Goal: Task Accomplishment & Management: Complete application form

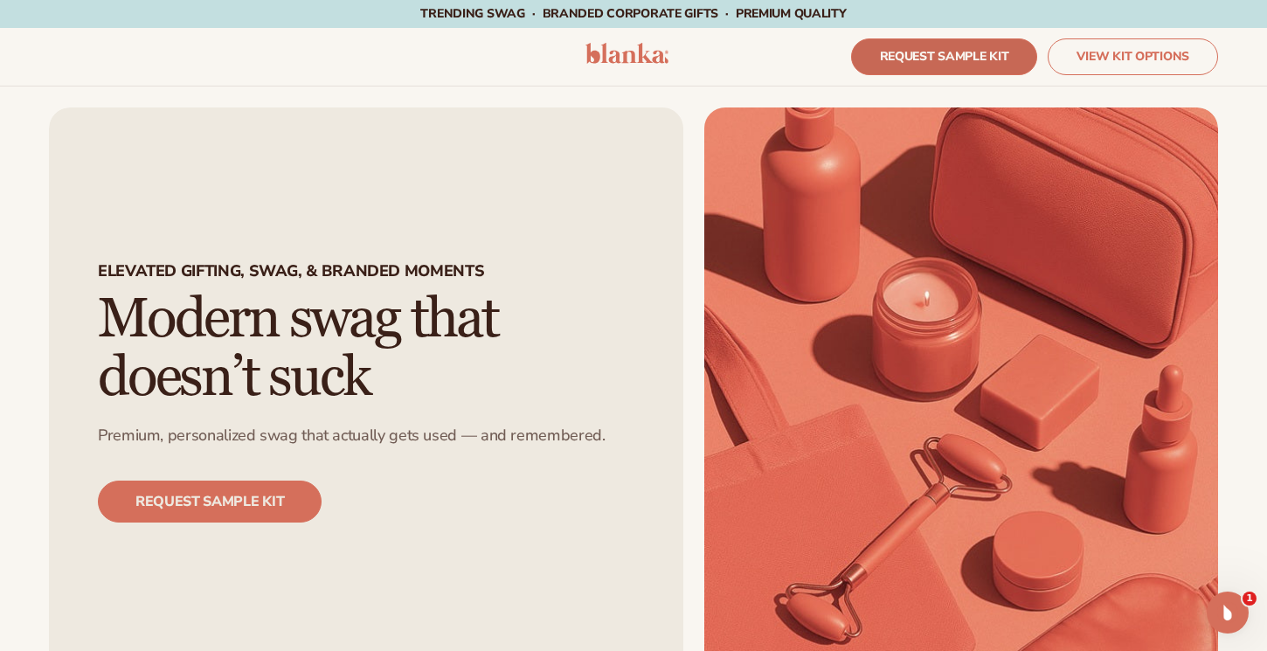
click at [919, 50] on link "REQUEST SAMPLE KIT" at bounding box center [944, 56] width 187 height 37
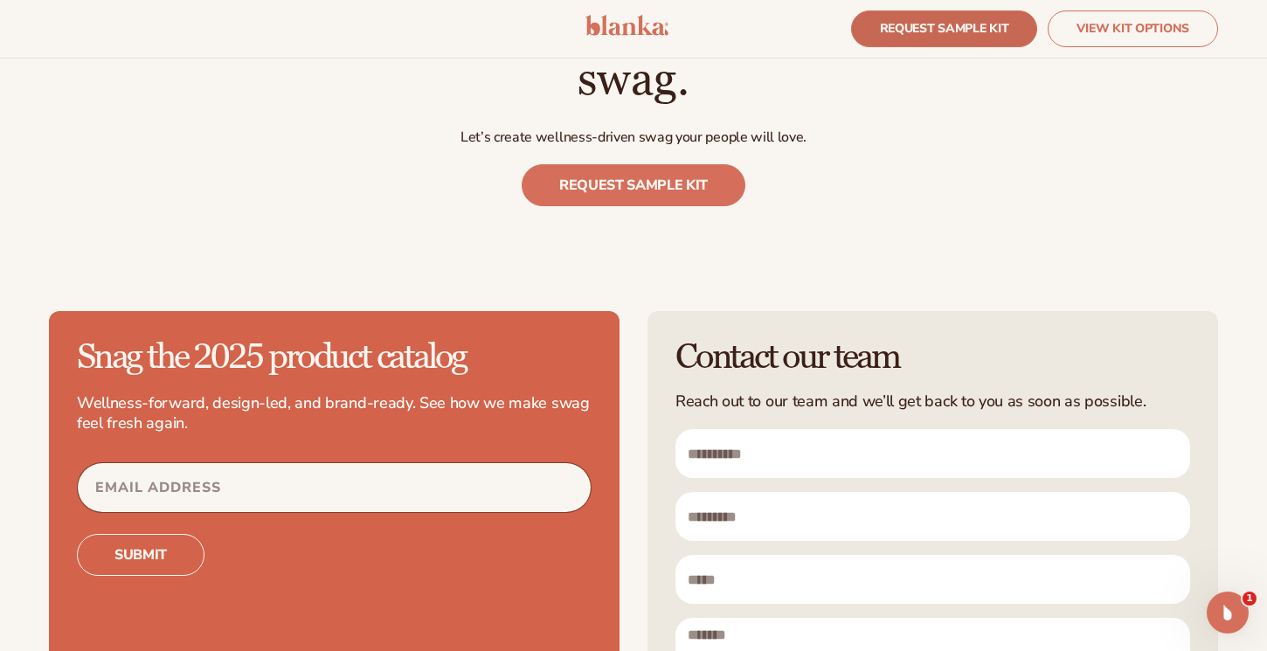
scroll to position [4866, 0]
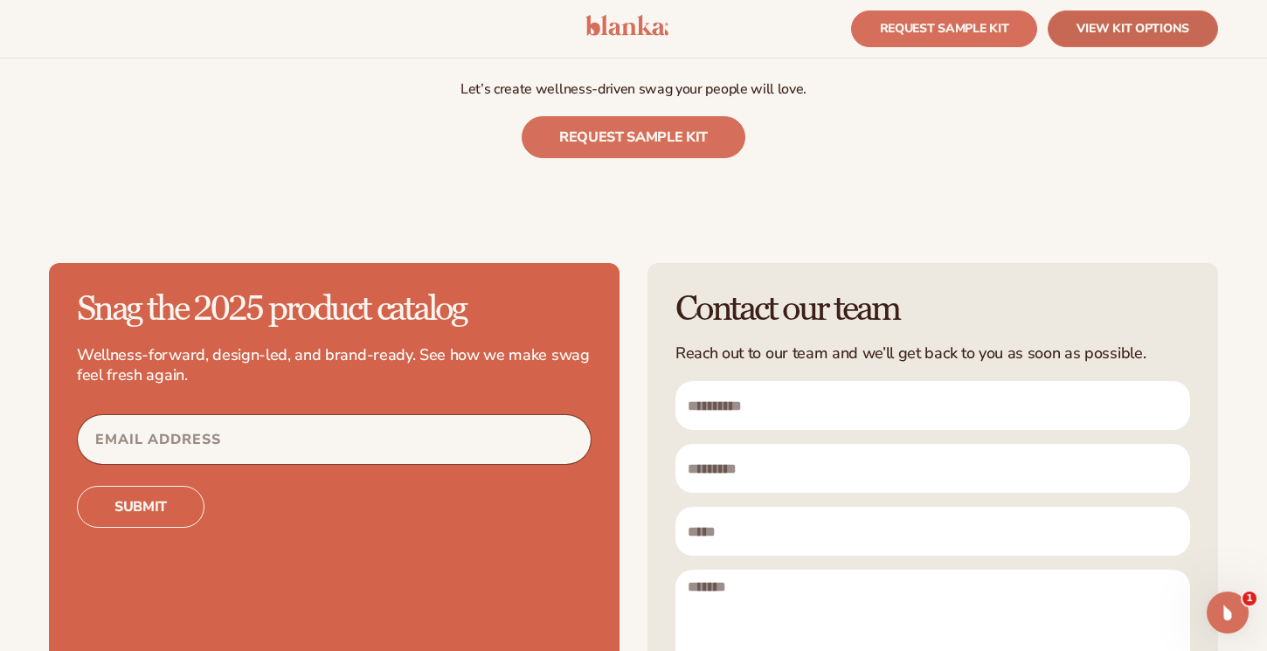
click at [1086, 26] on link "VIEW KIT OPTIONS" at bounding box center [1133, 28] width 170 height 37
click at [637, 58] on div "REQUEST SAMPLE KIT VIEW KIT OPTIONS" at bounding box center [633, 29] width 1267 height 59
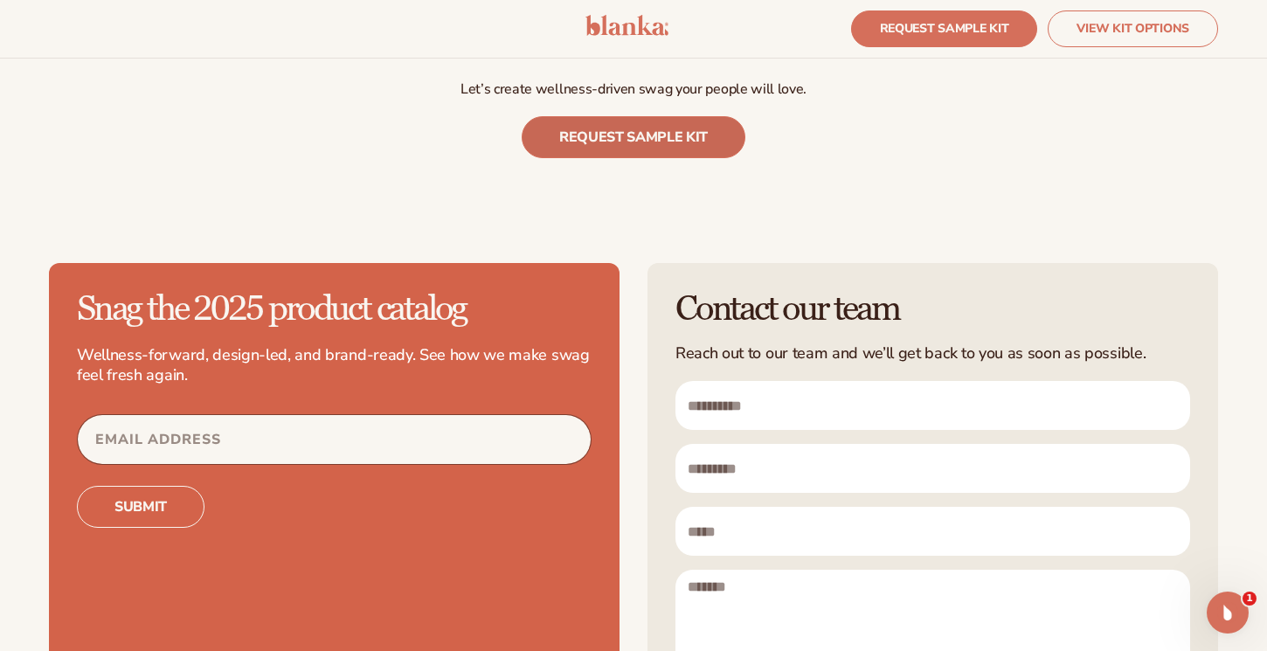
click at [642, 116] on link "REQUEST SAMPLE KIT" at bounding box center [634, 137] width 224 height 42
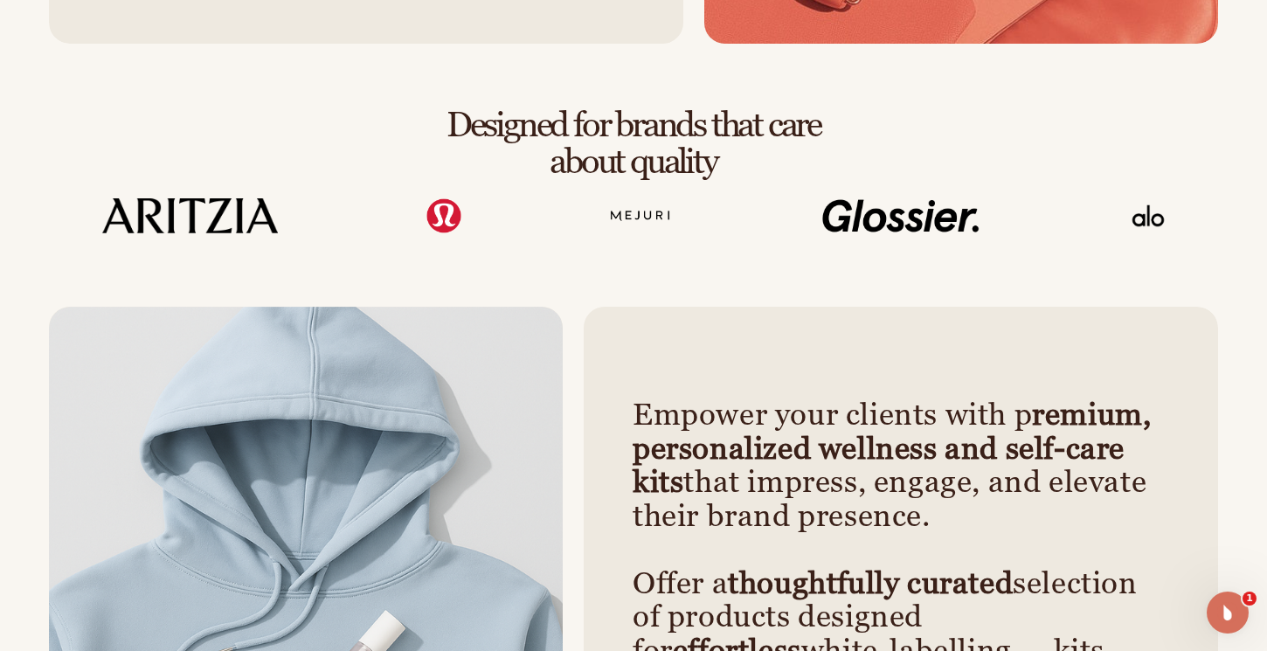
scroll to position [0, 0]
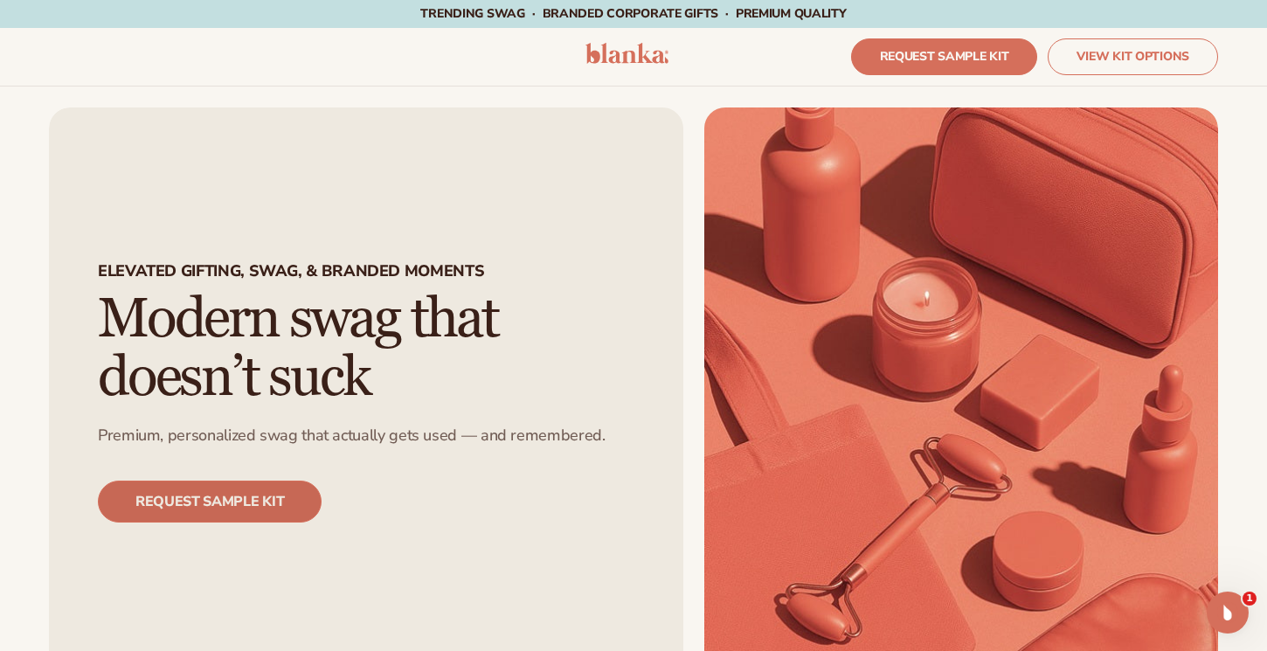
click at [212, 508] on link "REQUEST SAMPLE KIT" at bounding box center [210, 502] width 224 height 42
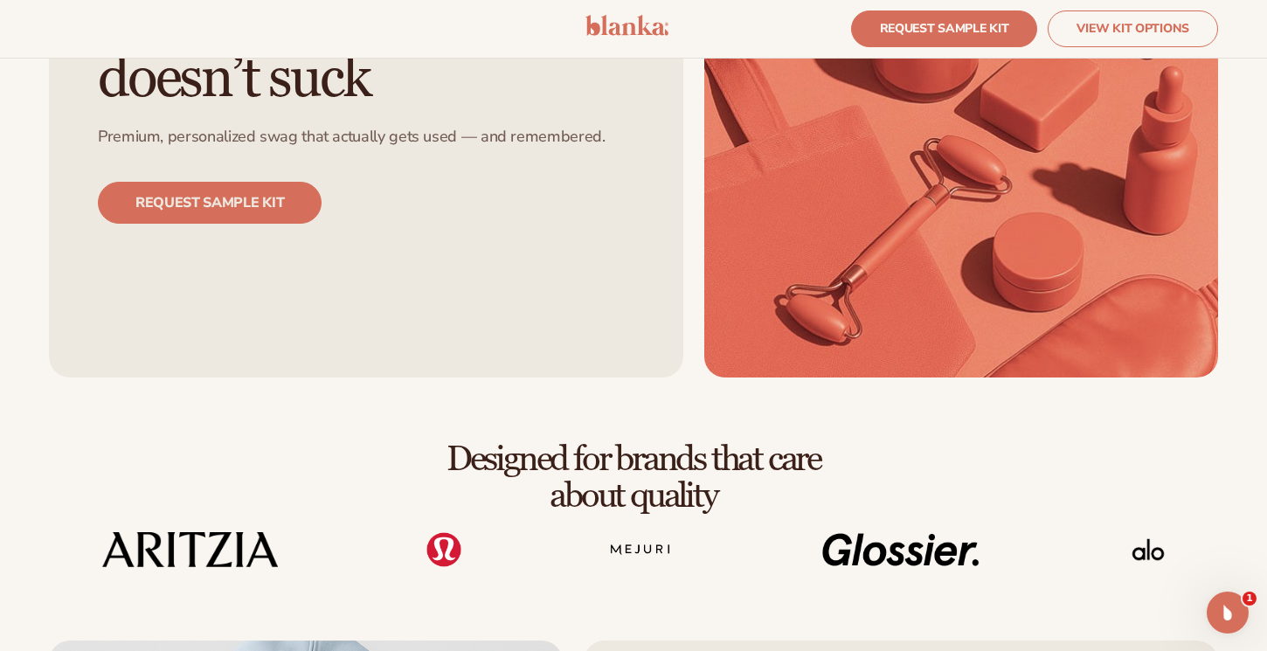
scroll to position [296, 0]
click at [959, 113] on img at bounding box center [961, 93] width 514 height 569
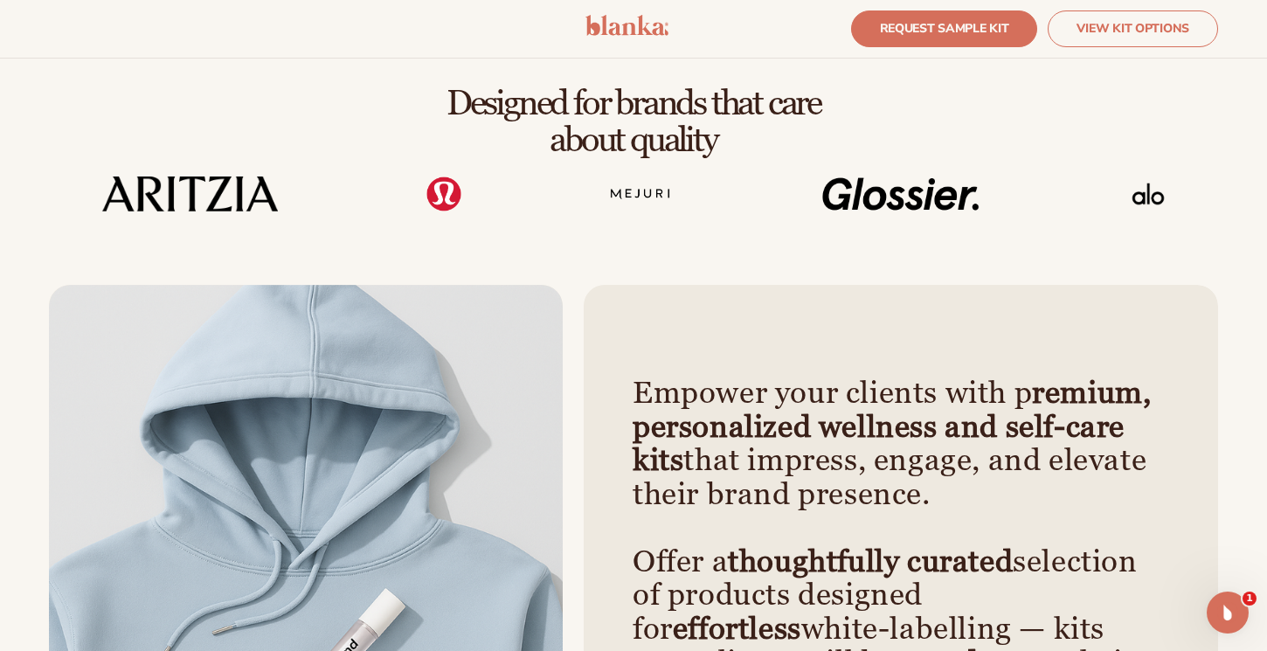
click at [219, 442] on img at bounding box center [306, 550] width 514 height 530
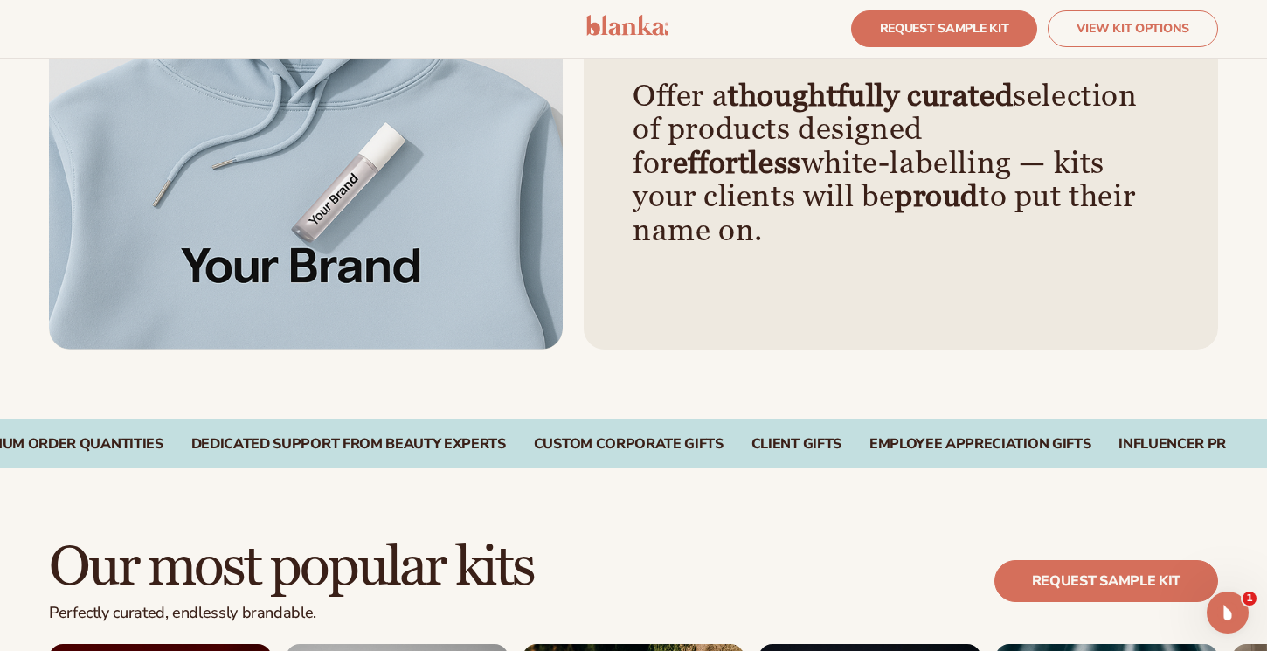
scroll to position [1120, 0]
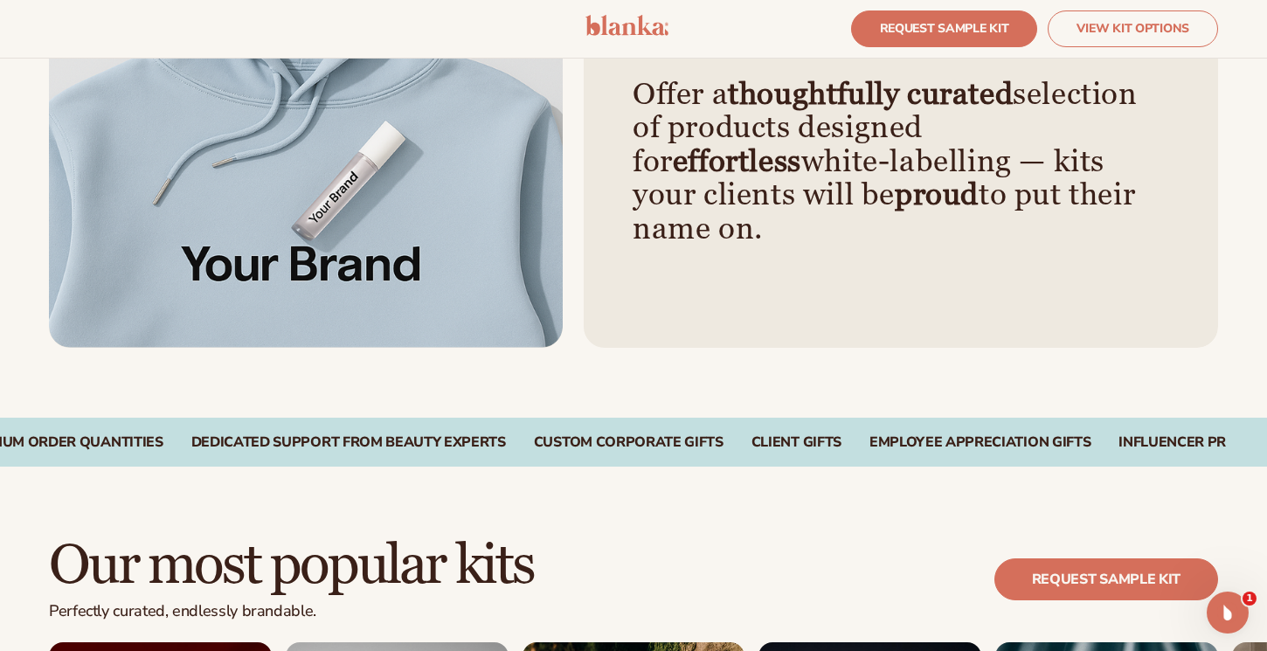
click at [523, 454] on div "RETAIL-QUALITY WELLNESS PRODUCTS Customize +450 Products Sustainable Packaging …" at bounding box center [633, 442] width 1267 height 49
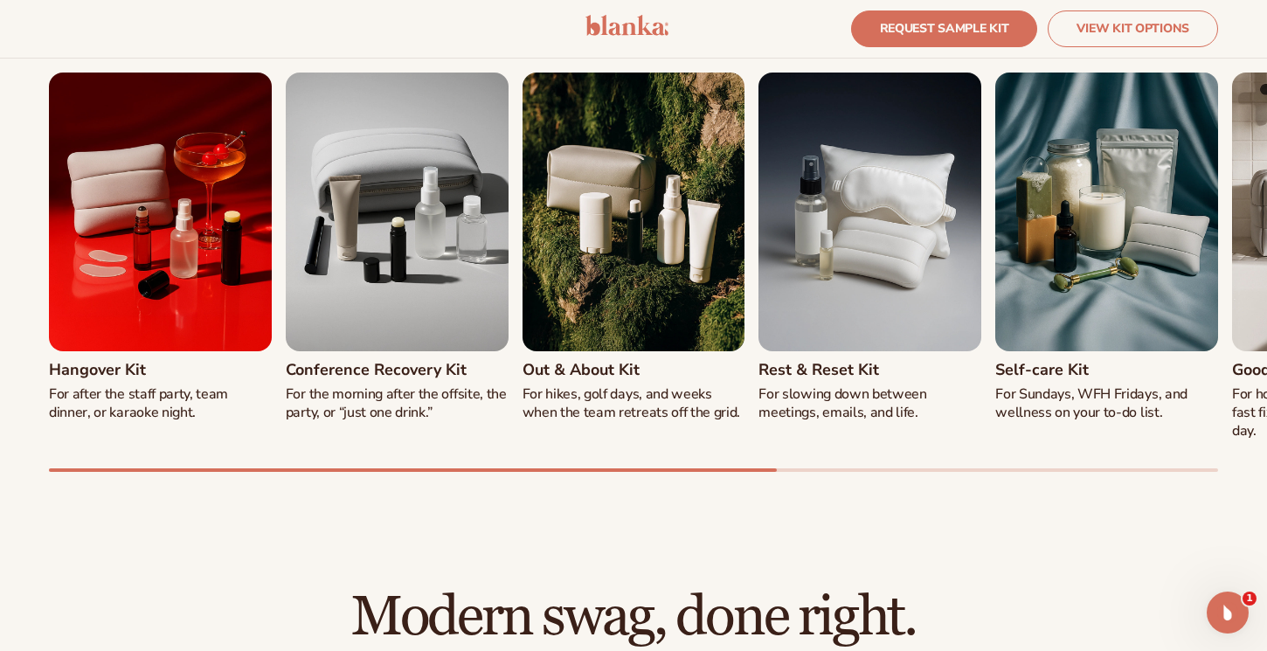
scroll to position [1692, 0]
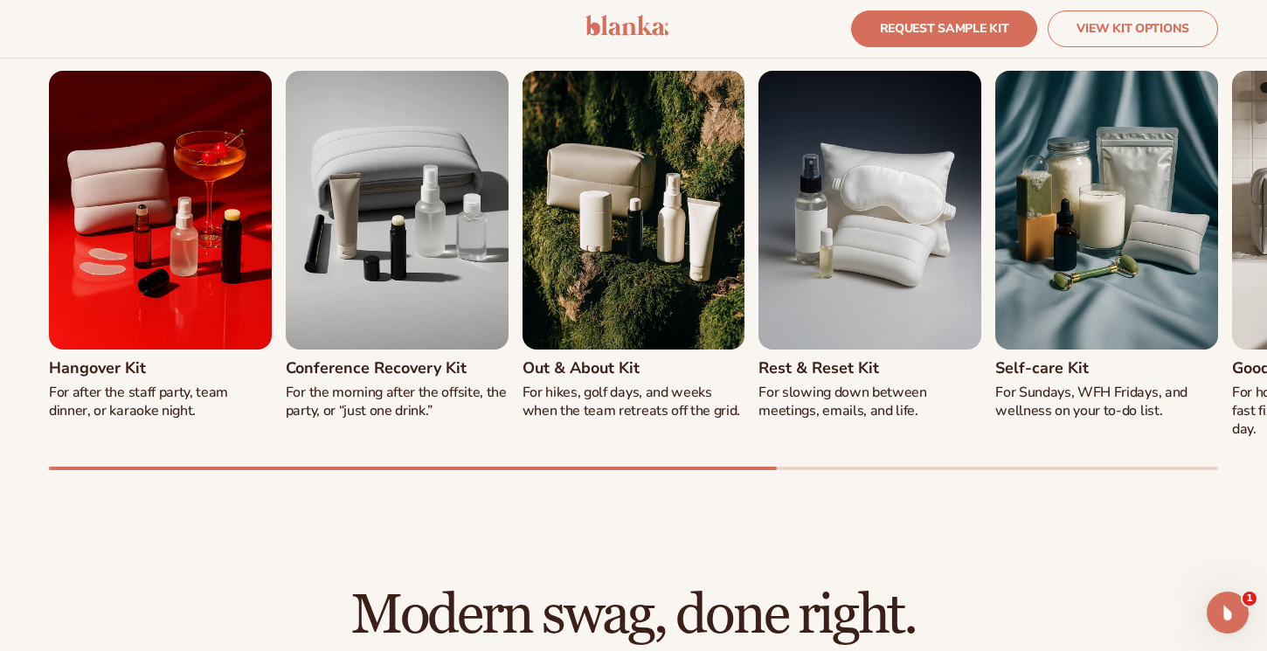
click at [308, 456] on div "Hangover Kit For after the staff party, team dinner, or karaoke night. Conferen…" at bounding box center [633, 270] width 1169 height 399
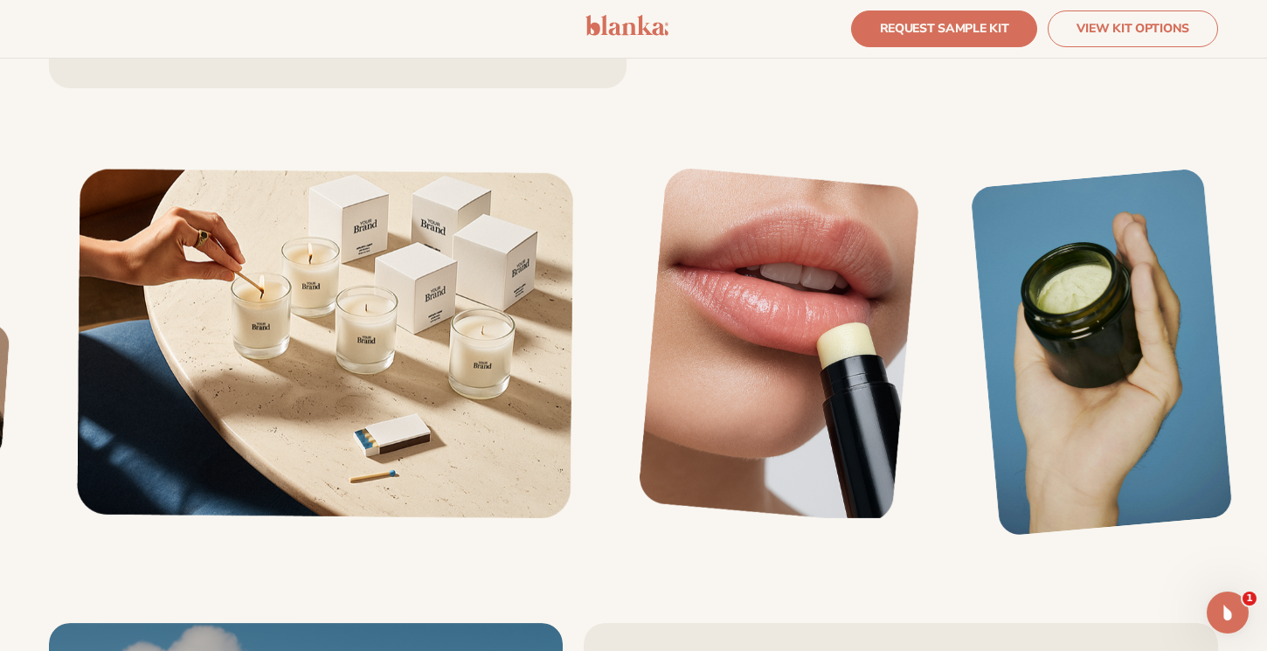
scroll to position [3562, 0]
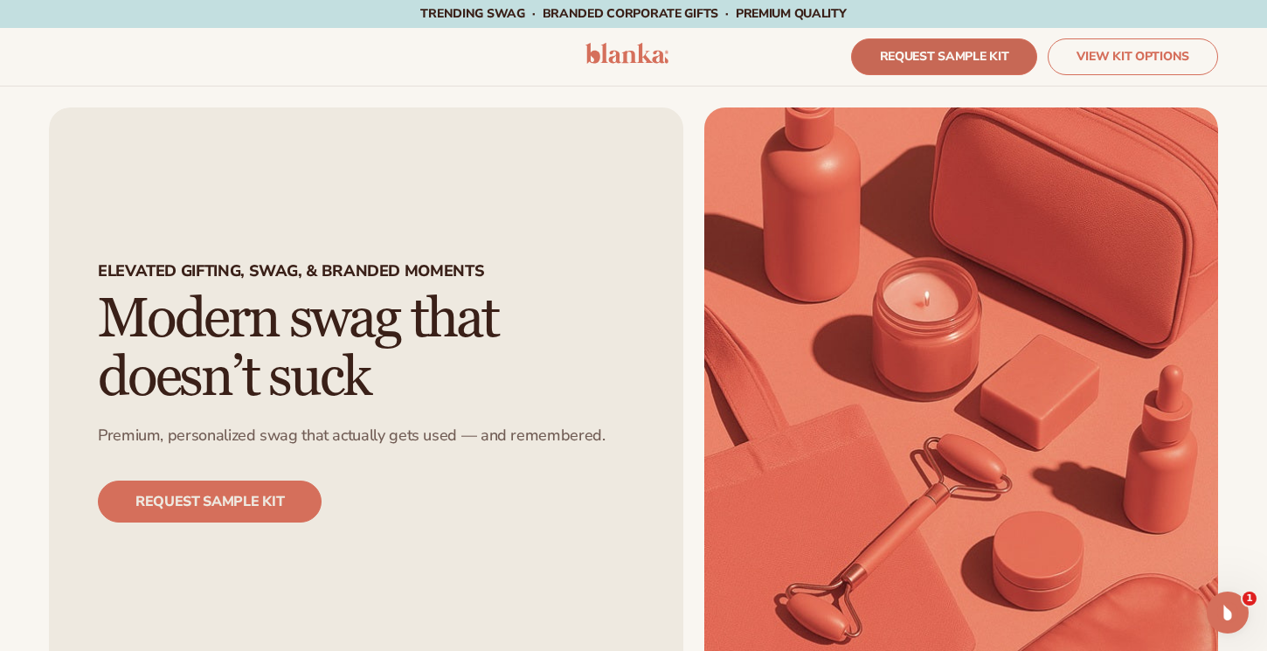
click at [920, 52] on link "REQUEST SAMPLE KIT" at bounding box center [944, 56] width 187 height 37
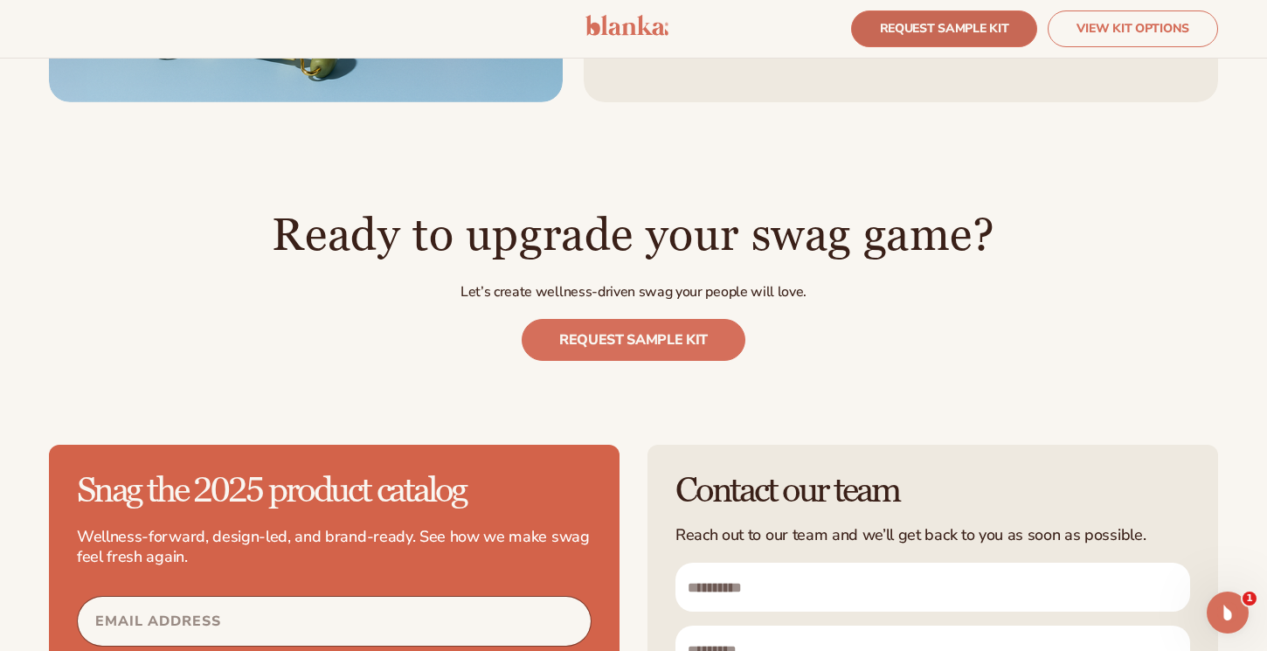
scroll to position [4629, 0]
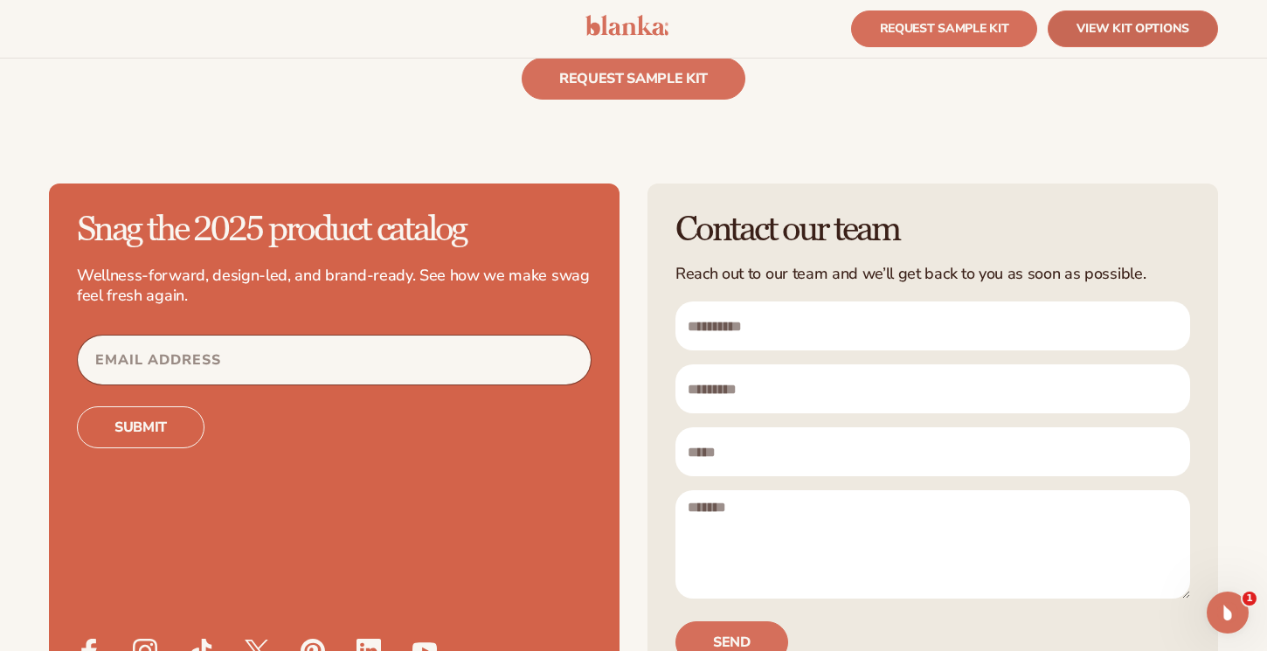
click at [1081, 15] on link "VIEW KIT OPTIONS" at bounding box center [1133, 28] width 170 height 37
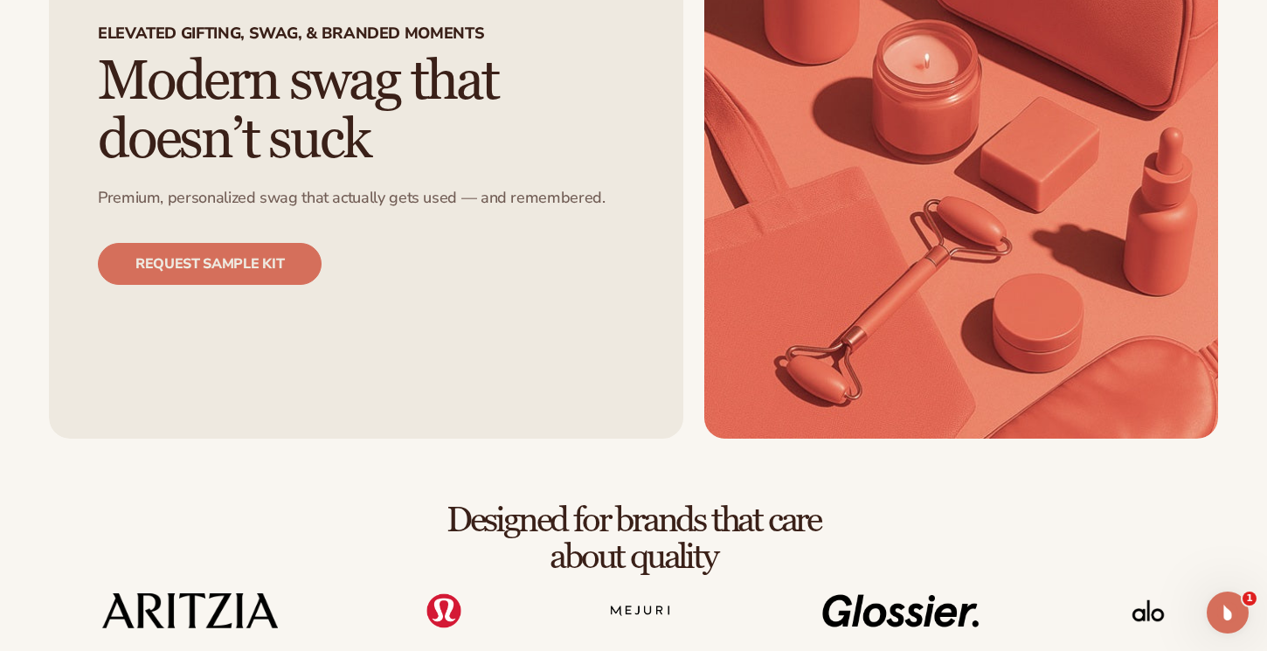
scroll to position [0, 0]
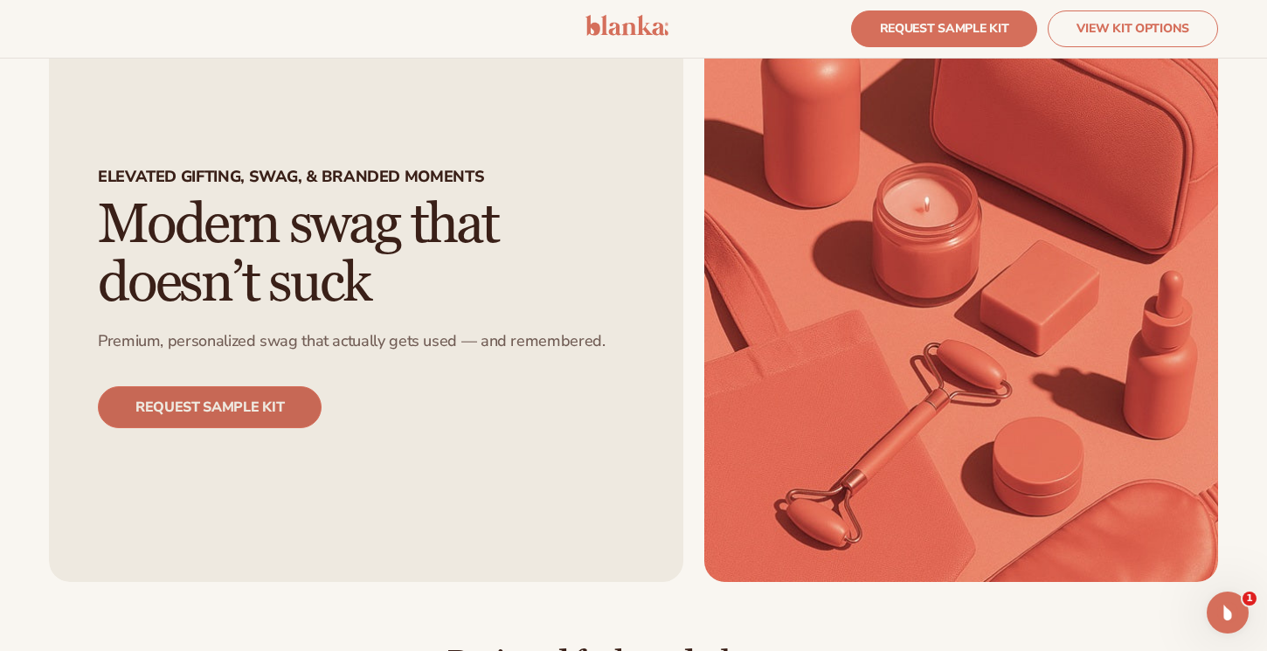
click at [175, 419] on link "REQUEST SAMPLE KIT" at bounding box center [210, 407] width 224 height 42
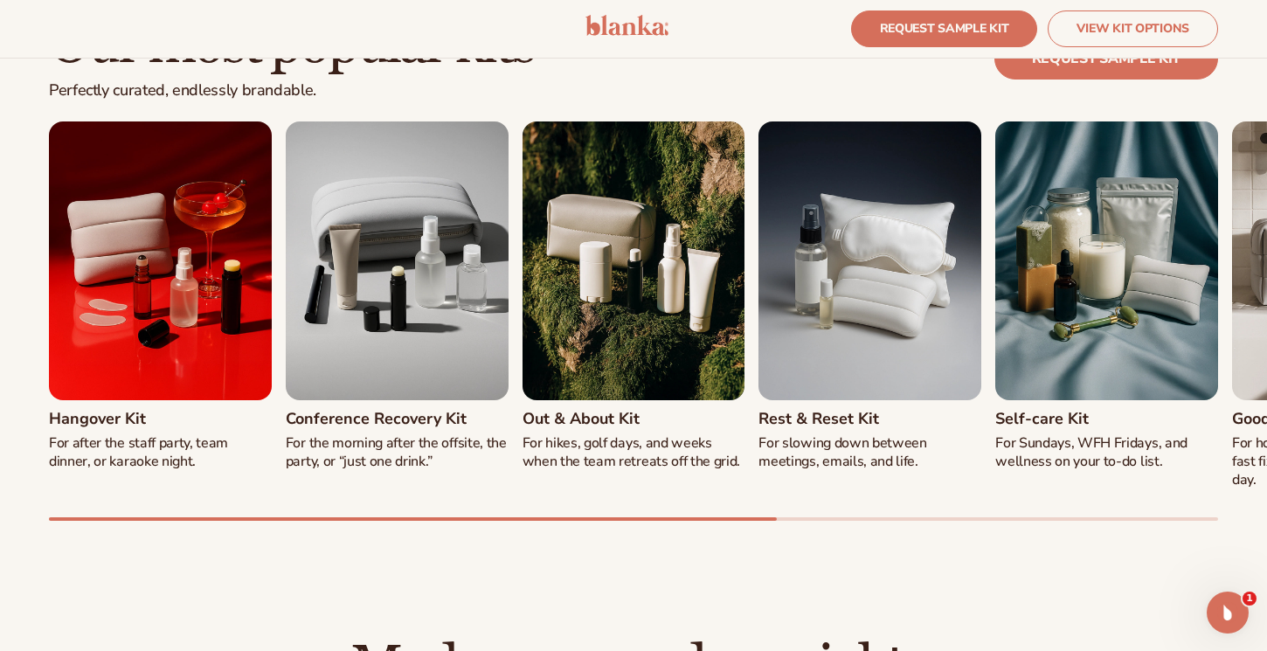
scroll to position [1639, 0]
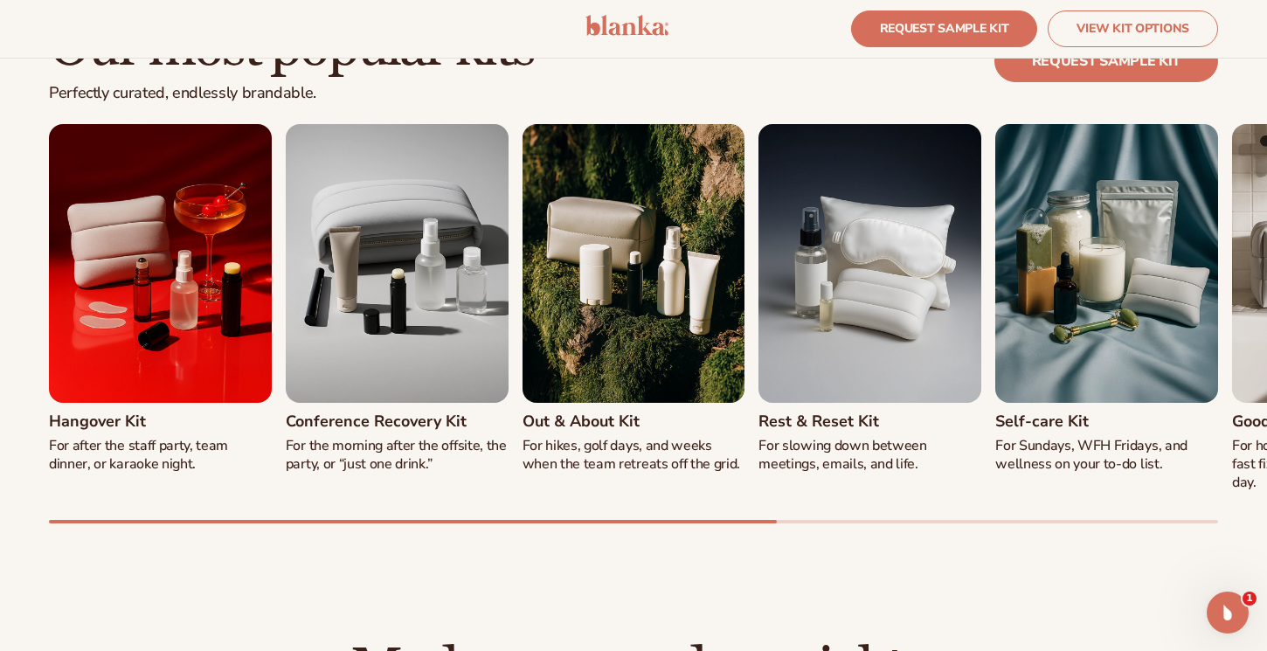
click at [697, 371] on img "3 / 8" at bounding box center [634, 263] width 223 height 278
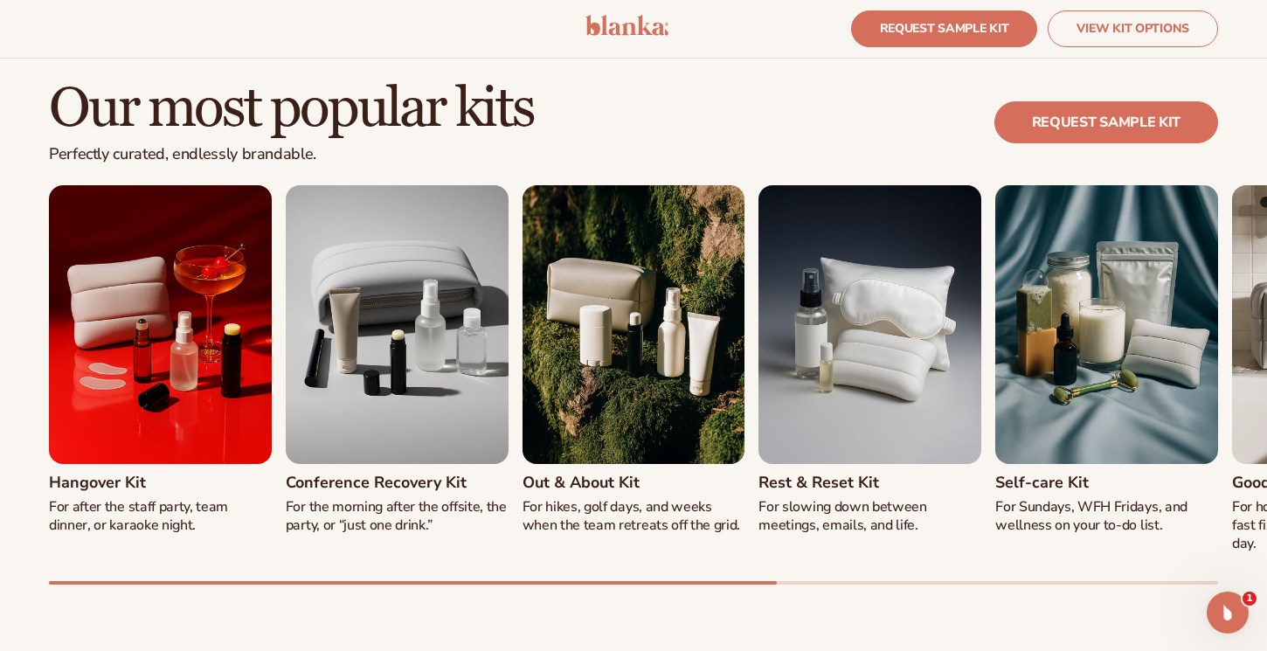
scroll to position [1631, 0]
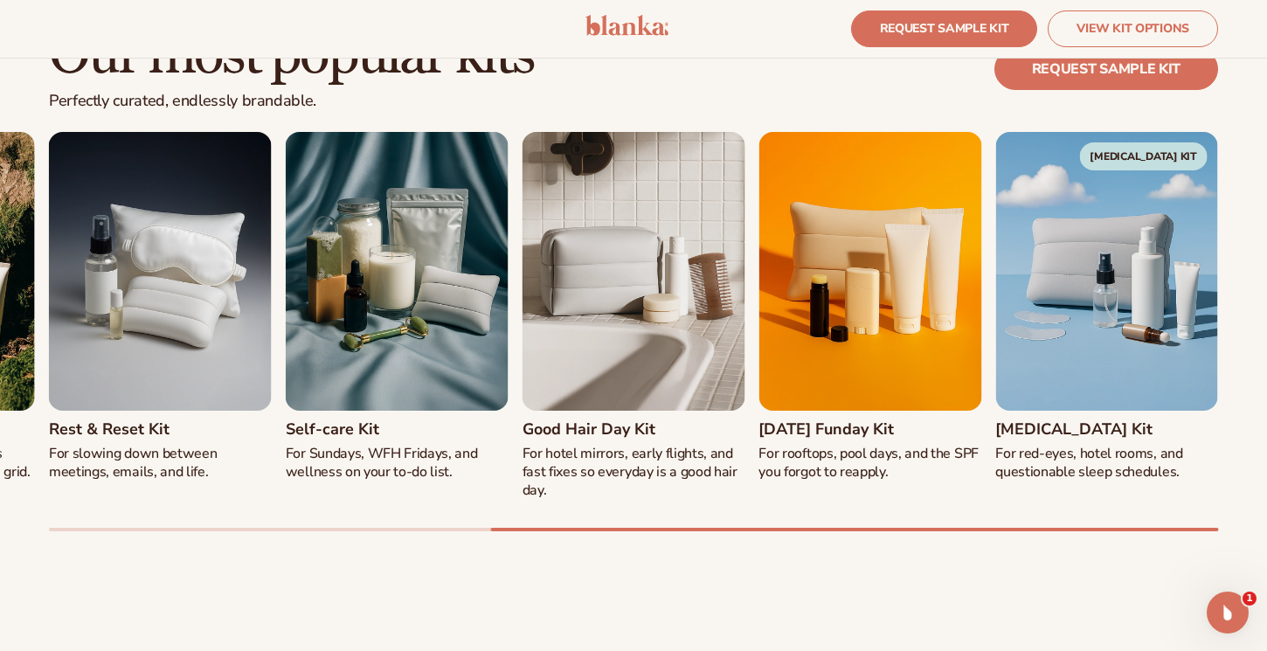
drag, startPoint x: 898, startPoint y: 527, endPoint x: 759, endPoint y: 511, distance: 139.8
click at [759, 511] on div "Hangover Kit For after the staff party, team dinner, or karaoke night. Conferen…" at bounding box center [633, 331] width 1169 height 399
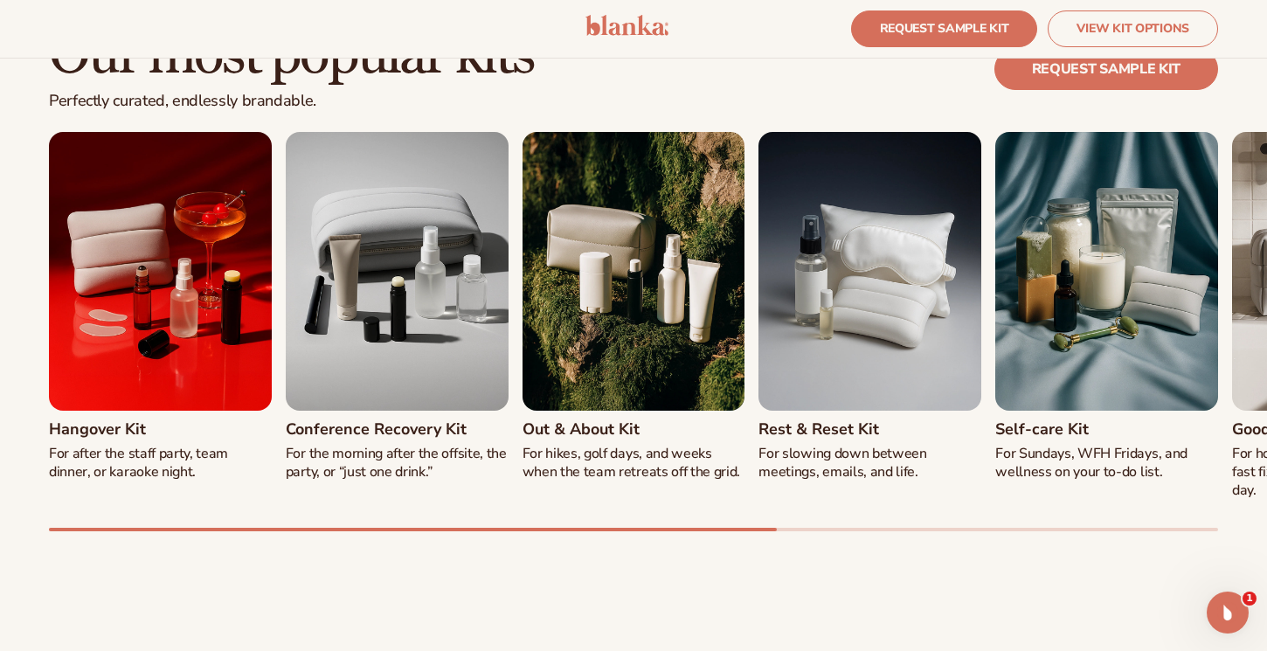
click at [315, 530] on div at bounding box center [413, 529] width 728 height 3
click at [1064, 63] on link "REQUEST SAMPLE KIT" at bounding box center [1107, 69] width 224 height 42
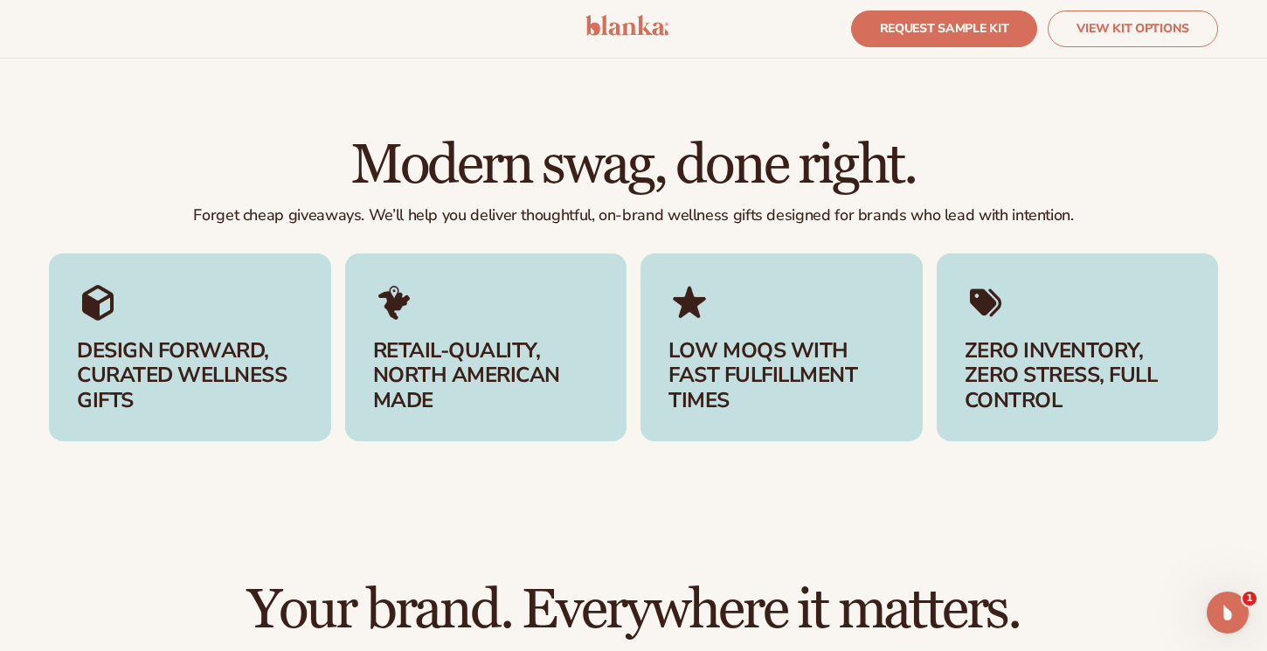
scroll to position [2173, 0]
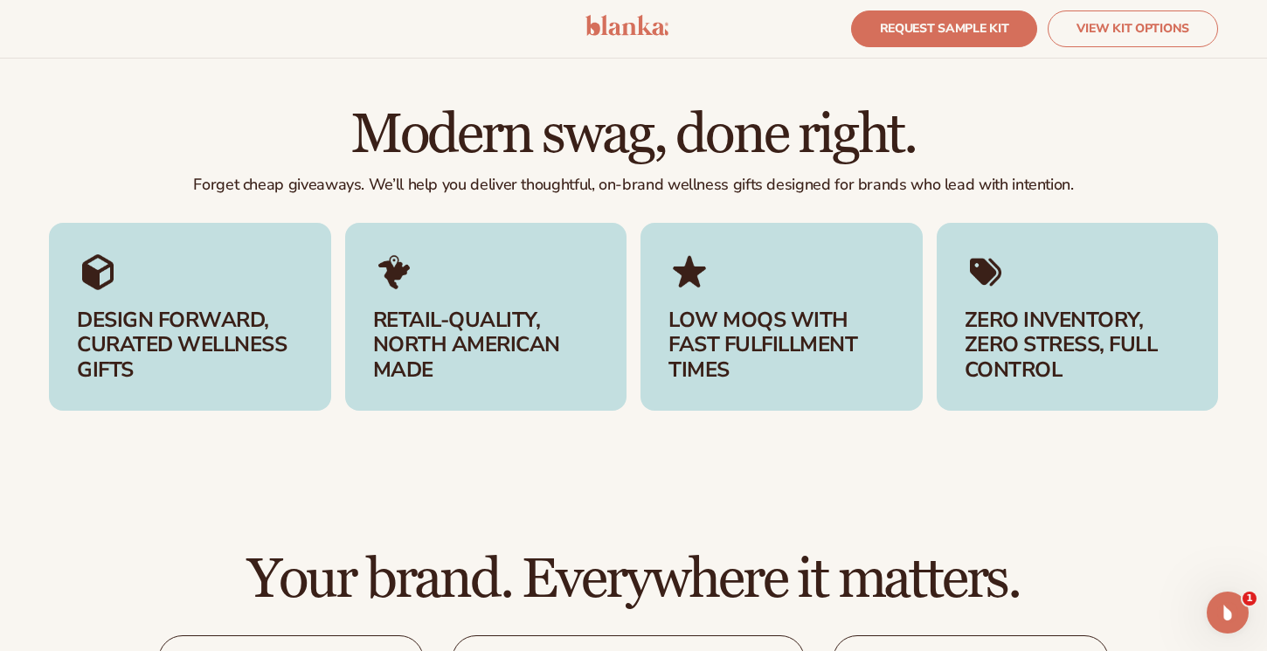
click at [134, 361] on h3 "DESIGN FORWARD, CURATED WELLNESS GIFTS" at bounding box center [190, 345] width 226 height 75
click at [443, 338] on h3 "RETAIL-QUALITY, NORTH AMERICAN MADE" at bounding box center [486, 345] width 226 height 75
click at [796, 318] on h3 "LOW MOQS WITH FAST FULFILLMENT TIMES" at bounding box center [782, 345] width 226 height 75
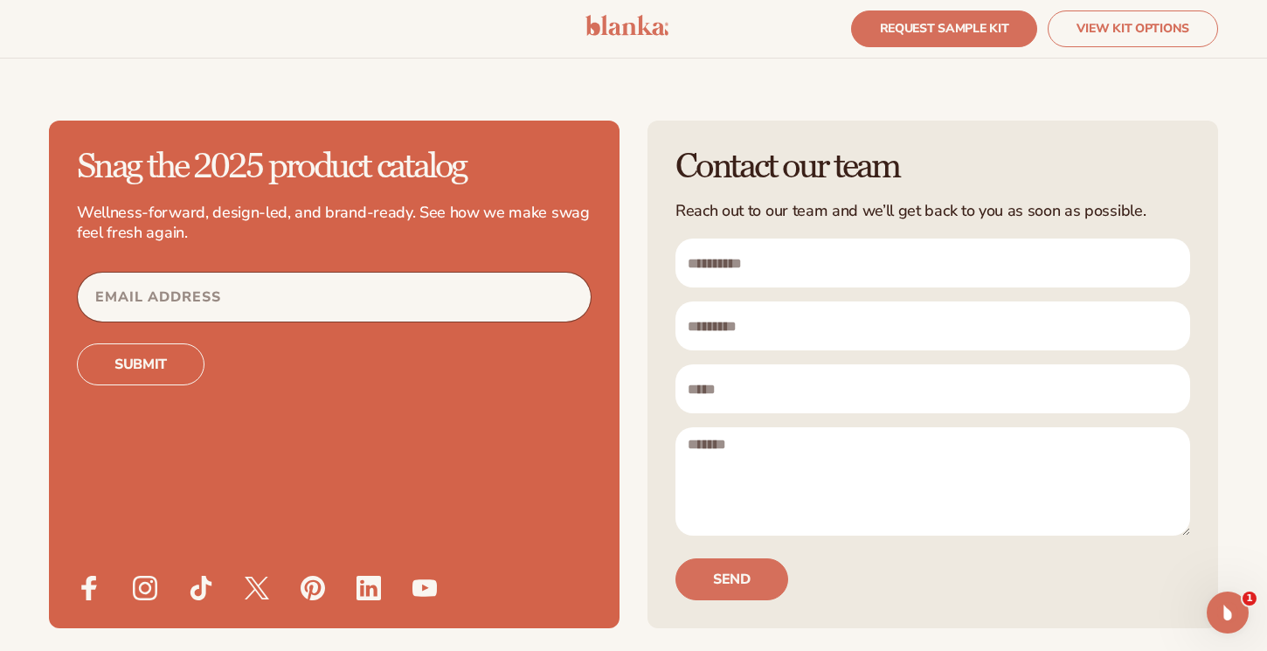
scroll to position [4735, 0]
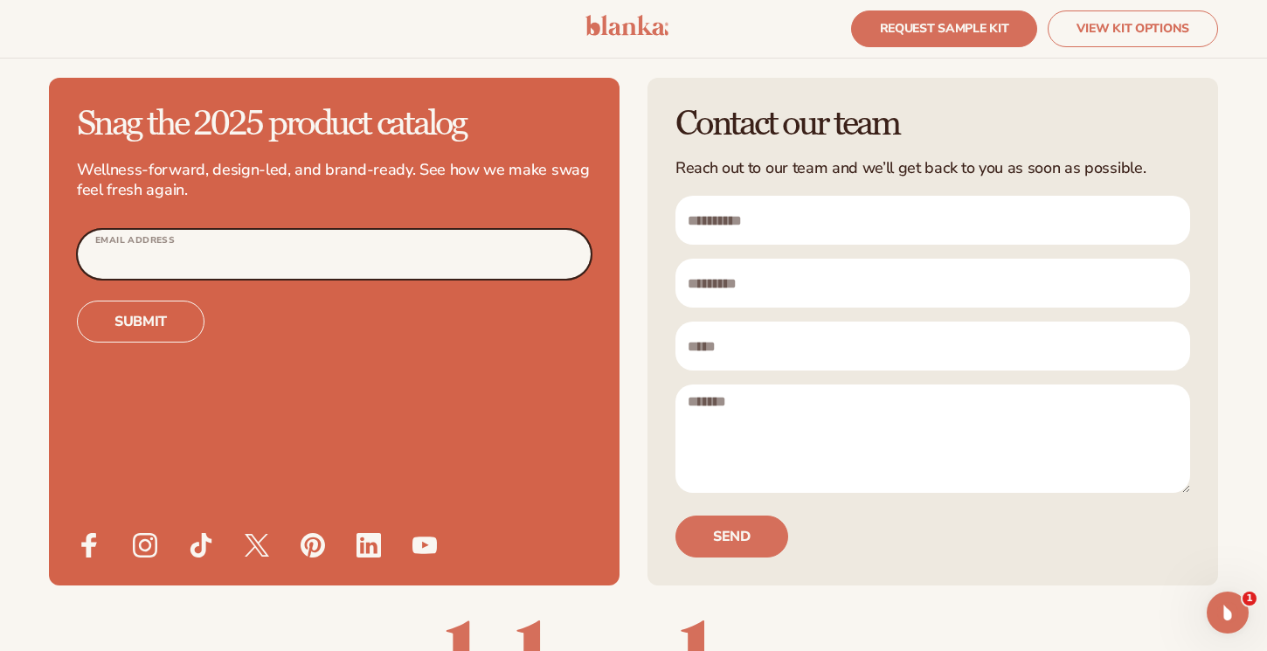
click at [383, 259] on input "Email Address" at bounding box center [334, 254] width 513 height 49
drag, startPoint x: 745, startPoint y: 227, endPoint x: 745, endPoint y: 211, distance: 16.6
click at [745, 226] on input "First name" at bounding box center [933, 220] width 515 height 49
type input "*****"
type input "******"
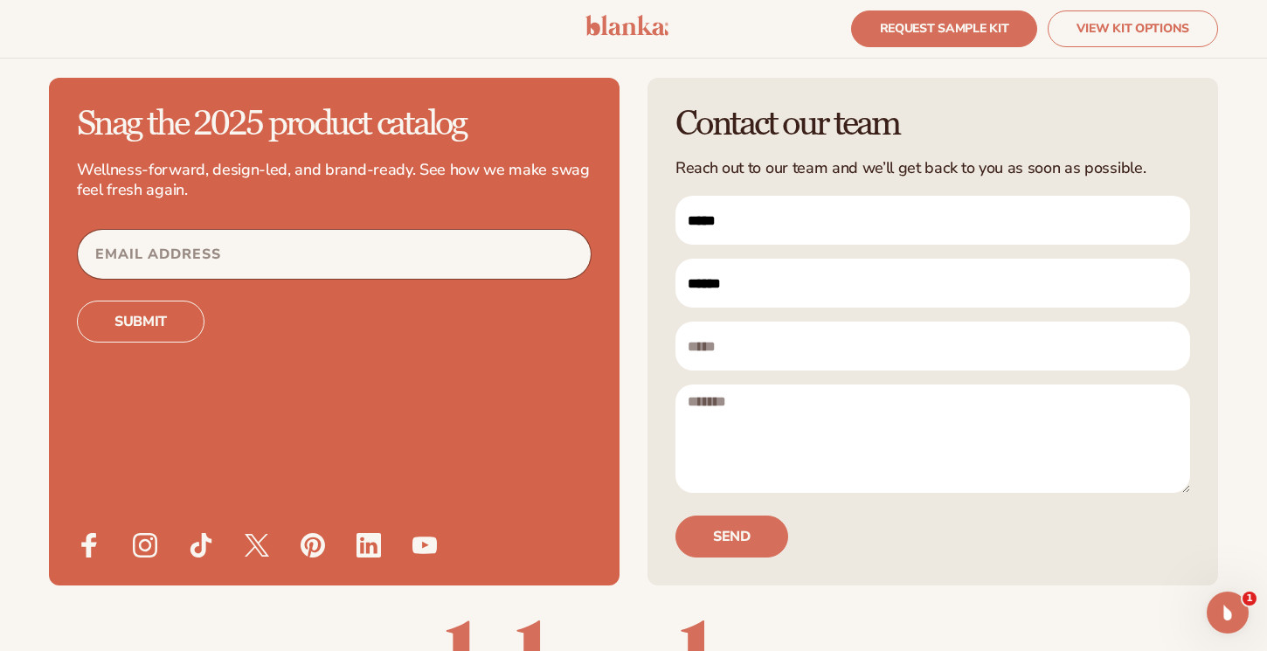
type input "**********"
click at [756, 411] on textarea "Message" at bounding box center [933, 439] width 515 height 108
type textarea "*"
type textarea "**********"
click at [719, 532] on button "Send" at bounding box center [732, 537] width 113 height 42
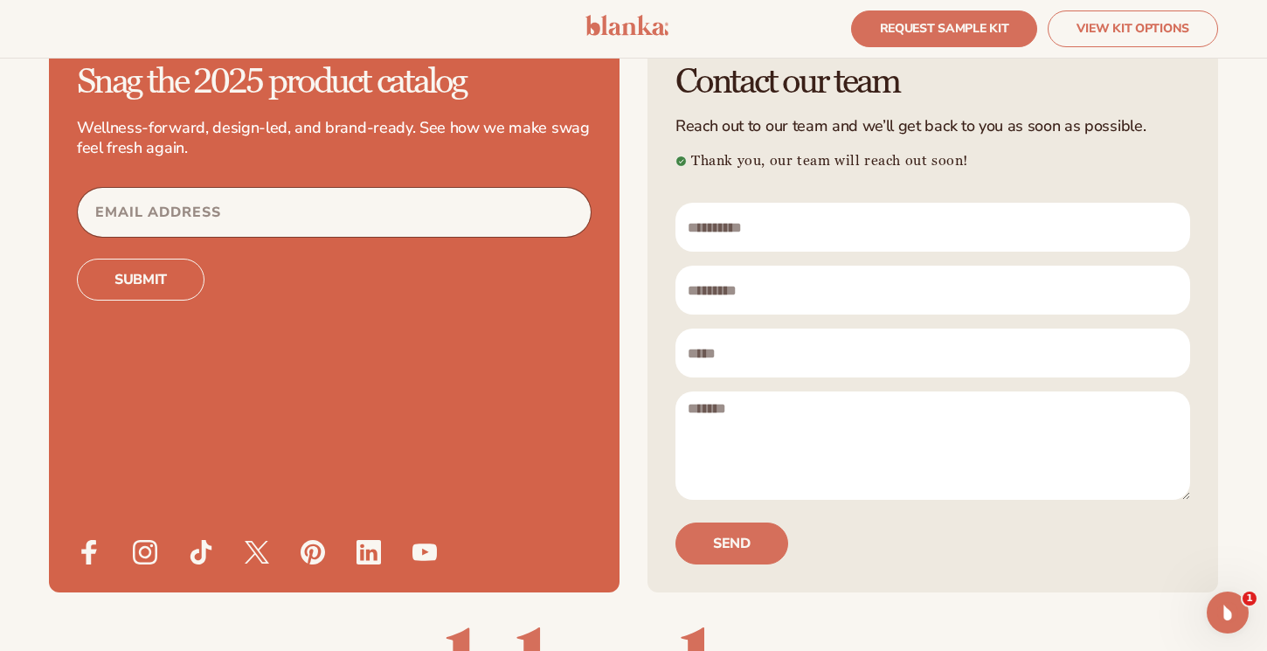
scroll to position [4730, 0]
